Goal: Obtain resource: Download file/media

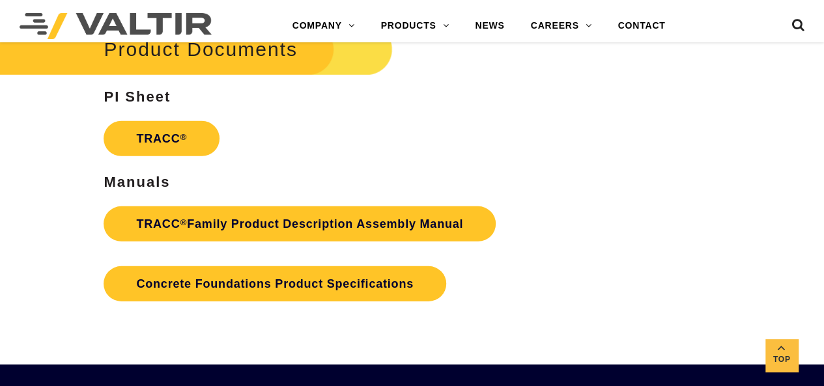
scroll to position [1889, 0]
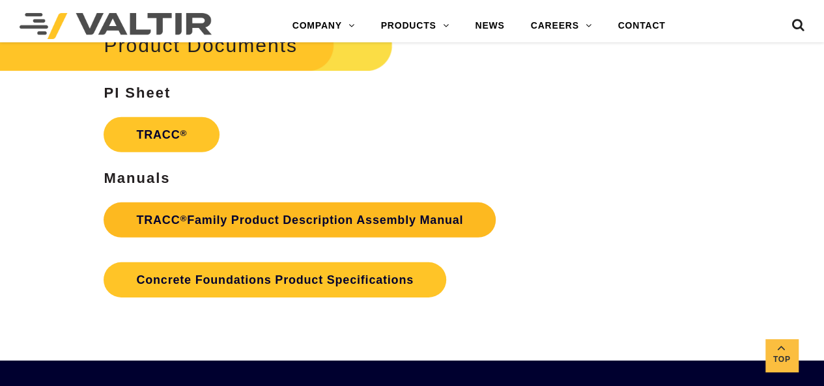
click at [207, 223] on link "TRACC ® Family Product Description Assembly Manual" at bounding box center [300, 220] width 392 height 35
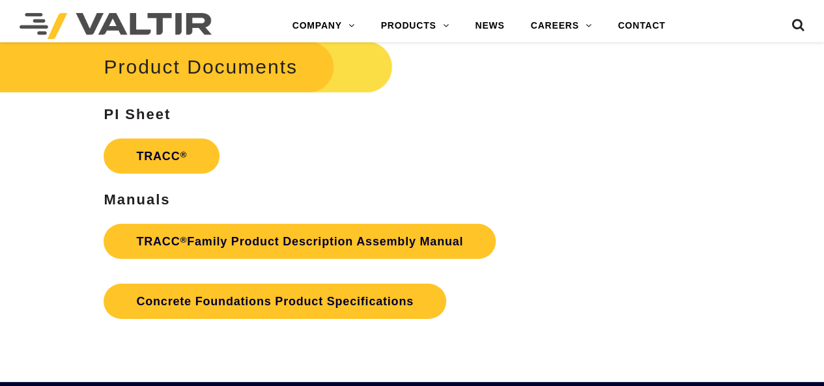
scroll to position [1889, 0]
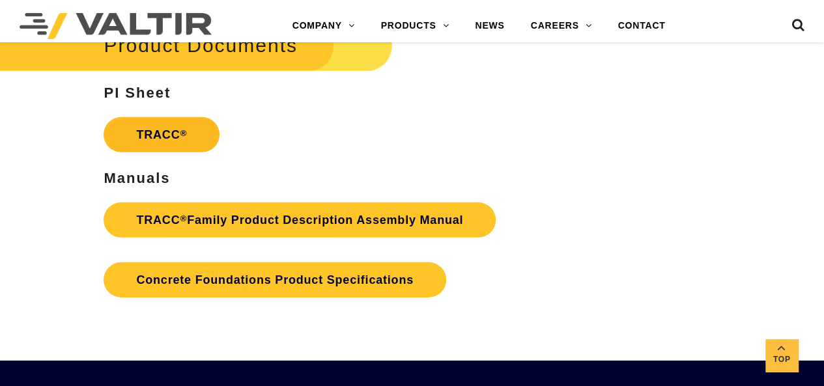
click at [155, 131] on link "TRACC ®" at bounding box center [162, 134] width 116 height 35
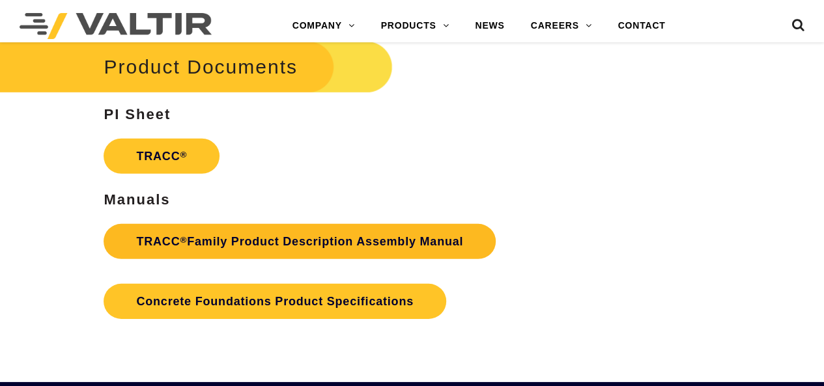
scroll to position [1889, 0]
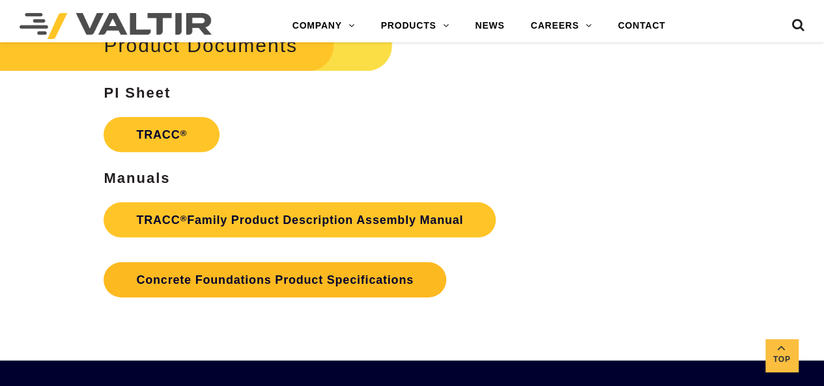
click at [286, 281] on link "Concrete Foundations Product Specifications" at bounding box center [275, 279] width 342 height 35
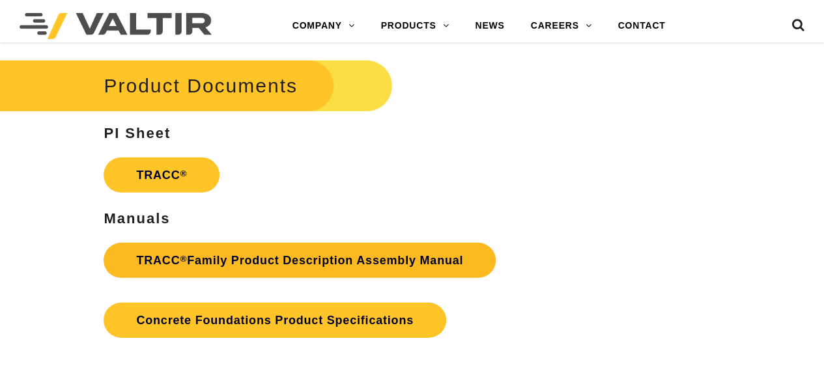
scroll to position [1889, 0]
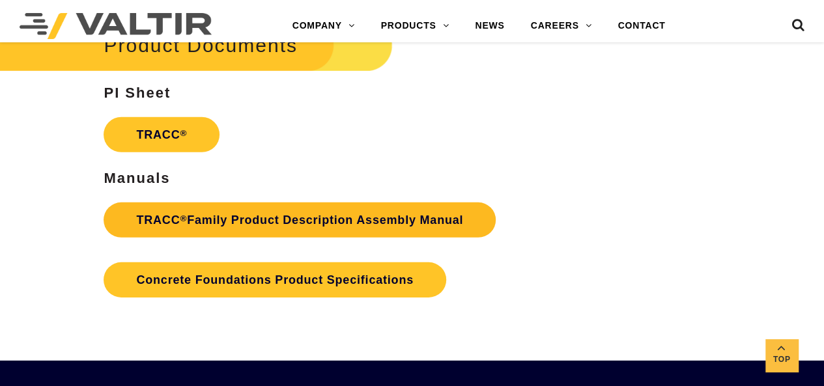
click at [291, 218] on link "TRACC ® Family Product Description Assembly Manual" at bounding box center [300, 220] width 392 height 35
